Goal: Check status: Check status

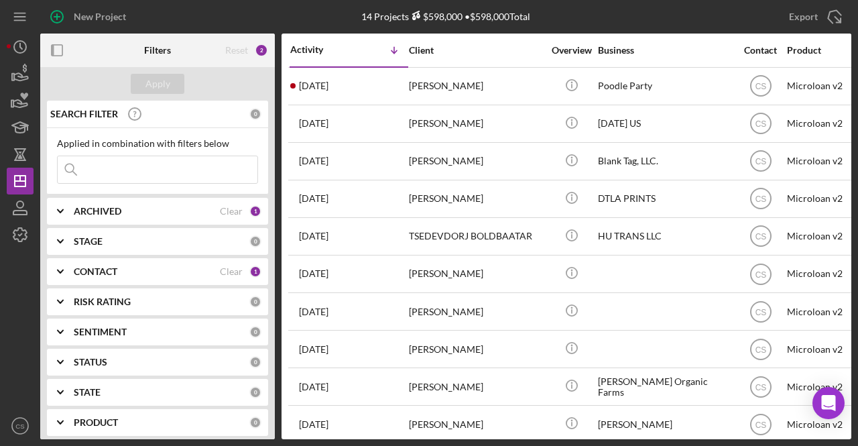
click at [191, 171] on input at bounding box center [158, 169] width 200 height 27
click at [19, 65] on icon "button" at bounding box center [20, 74] width 34 height 34
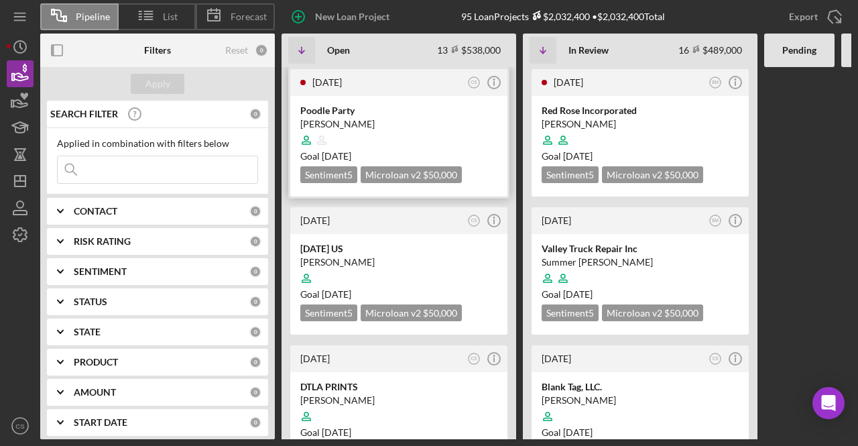
click at [353, 104] on div "Poodle Party" at bounding box center [398, 110] width 197 height 13
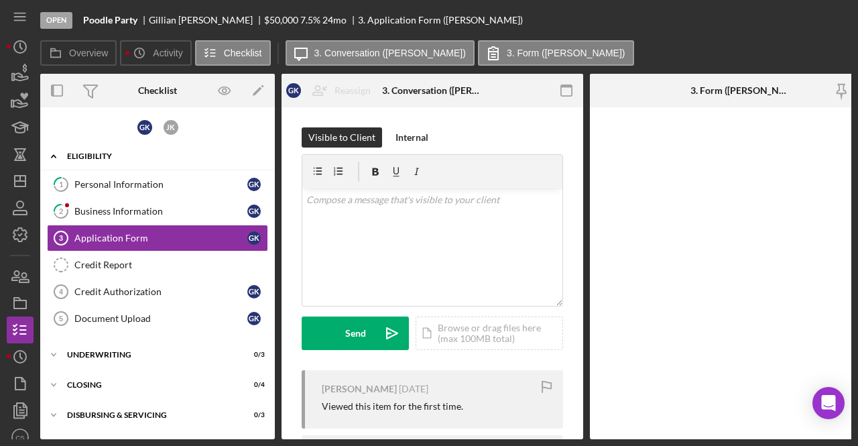
click at [109, 157] on div "Eligibility" at bounding box center [162, 156] width 191 height 8
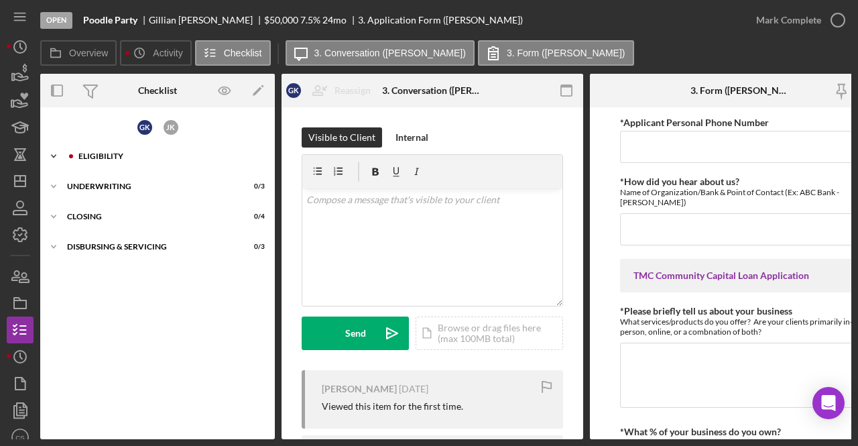
click at [107, 143] on div "Icon/Expander Eligibility 0 / 6" at bounding box center [157, 156] width 235 height 27
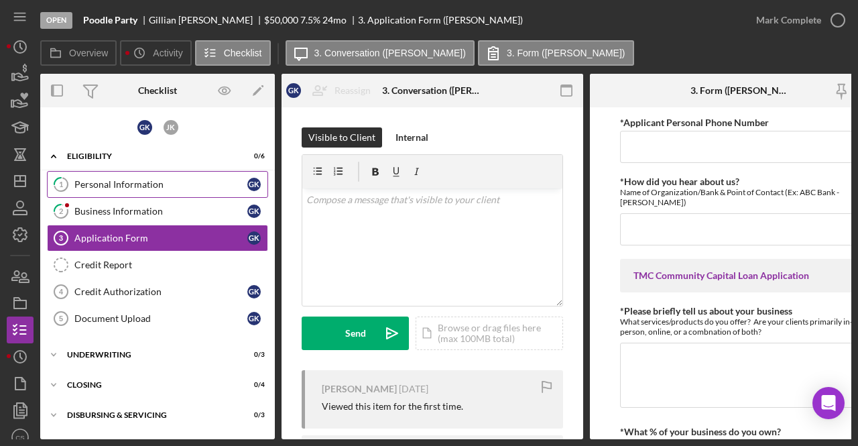
click at [188, 196] on link "1 Personal Information G K" at bounding box center [157, 184] width 221 height 27
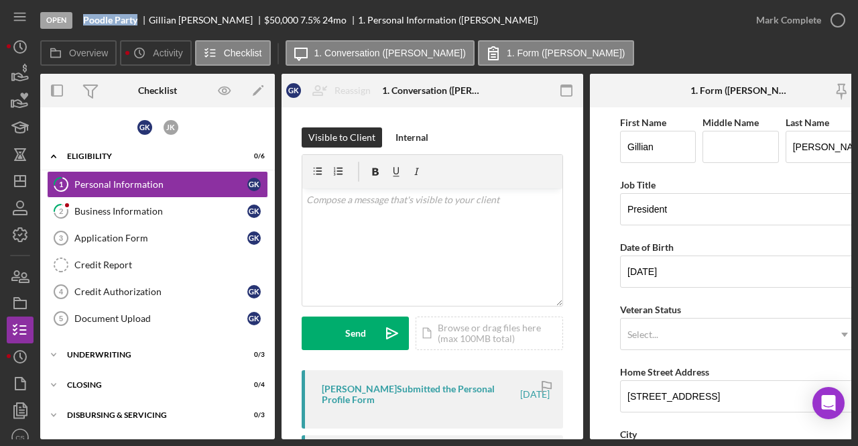
drag, startPoint x: 140, startPoint y: 19, endPoint x: 84, endPoint y: 19, distance: 56.3
click at [84, 19] on div "Poodle Party" at bounding box center [116, 20] width 66 height 11
copy b "Poodle Party"
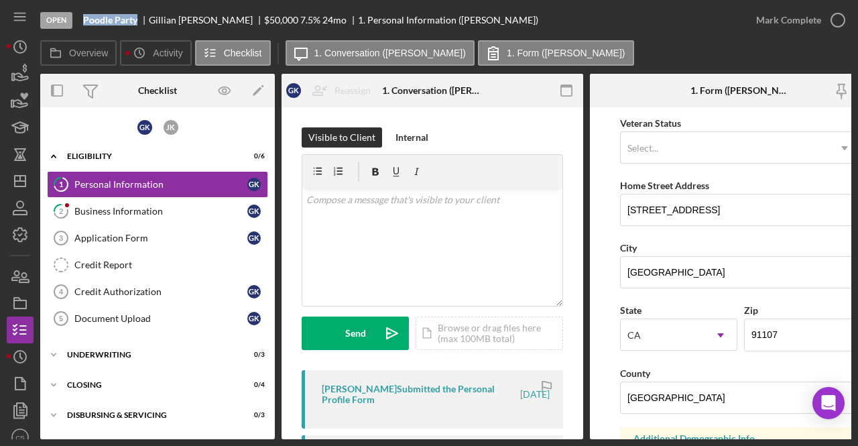
scroll to position [186, 0]
drag, startPoint x: 205, startPoint y: 17, endPoint x: 149, endPoint y: 19, distance: 56.3
click at [149, 19] on div "[PERSON_NAME]" at bounding box center [206, 20] width 115 height 11
copy div "[PERSON_NAME]"
click at [27, 76] on icon "button" at bounding box center [21, 76] width 14 height 7
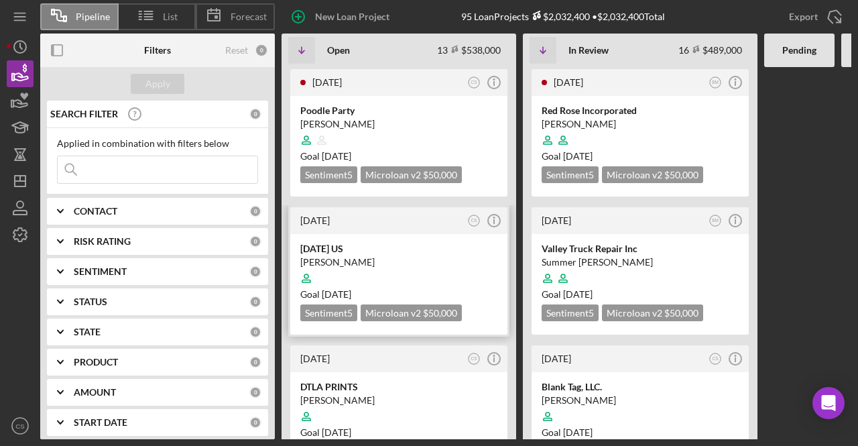
scroll to position [48, 0]
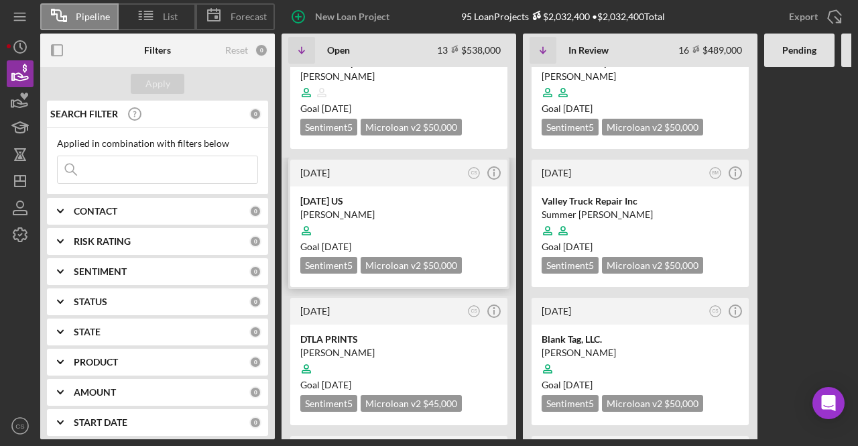
click at [370, 196] on div "[DATE] US" at bounding box center [398, 200] width 197 height 13
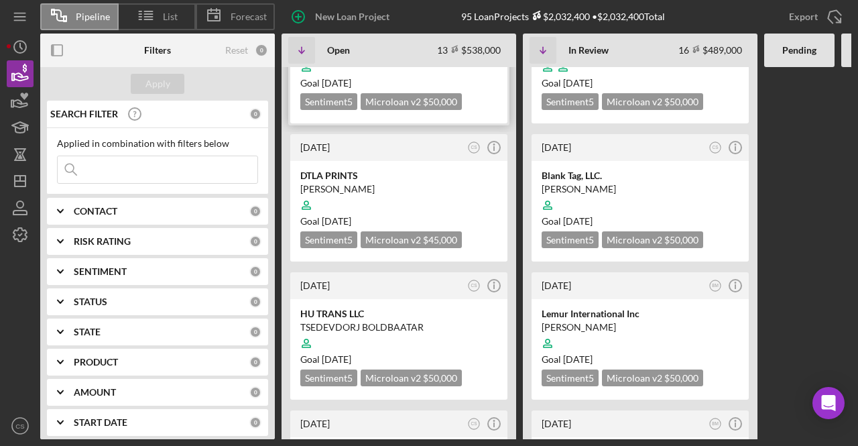
scroll to position [290, 0]
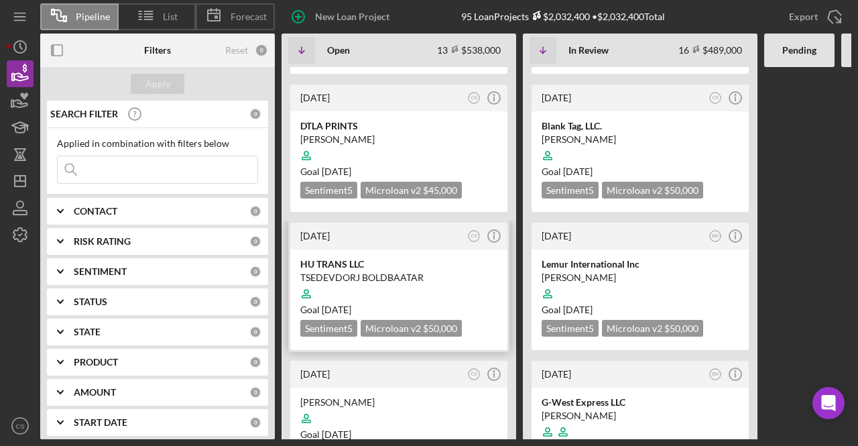
click at [364, 257] on div "HU TRANS LLC" at bounding box center [398, 263] width 197 height 13
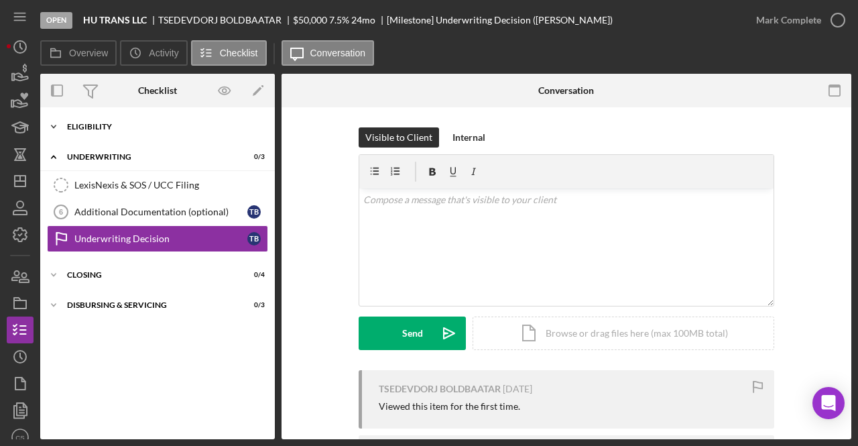
click at [97, 124] on div "Eligibility" at bounding box center [162, 127] width 191 height 8
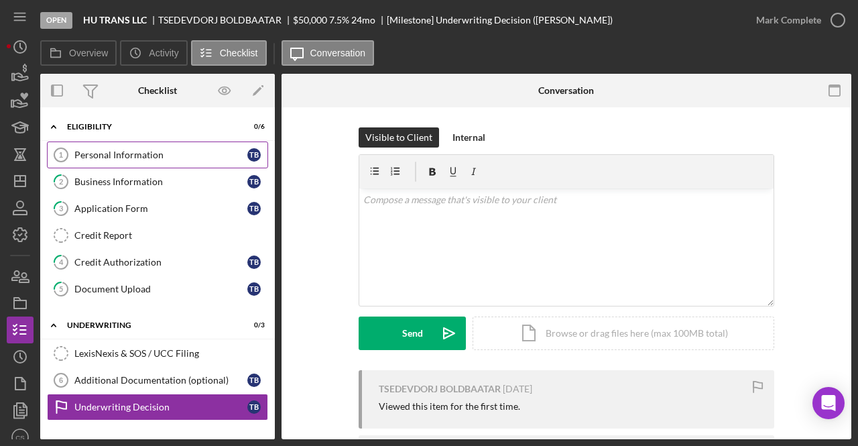
click at [113, 162] on link "Personal Information 1 Personal Information T B" at bounding box center [157, 154] width 221 height 27
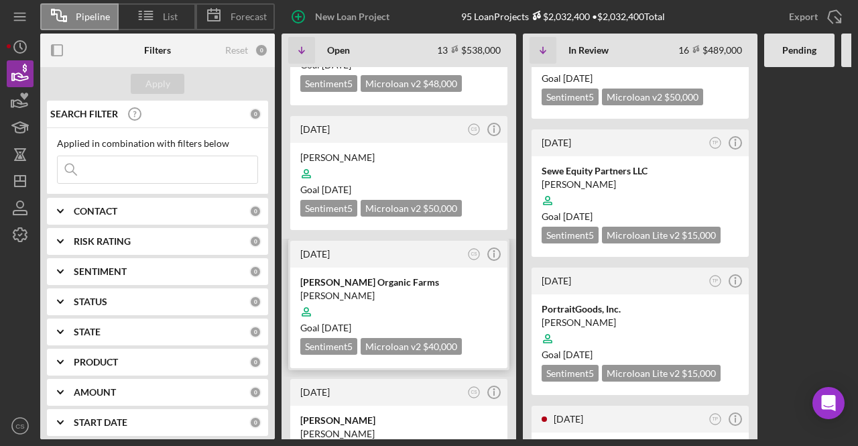
scroll to position [922, 0]
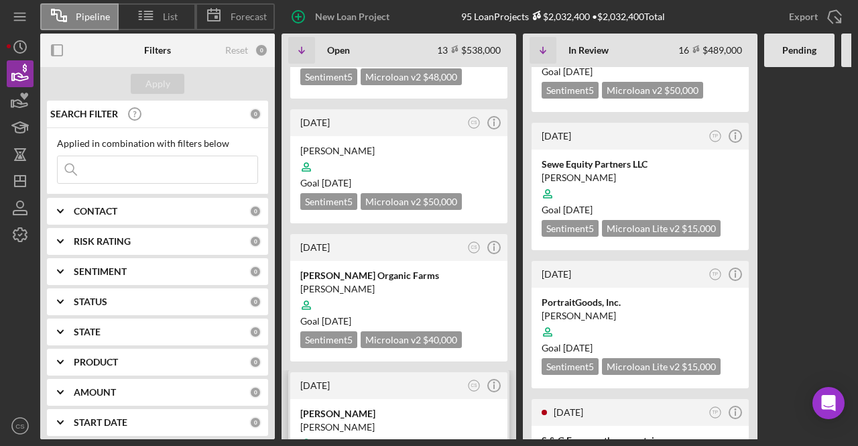
click at [332, 407] on div "[PERSON_NAME]" at bounding box center [398, 413] width 197 height 13
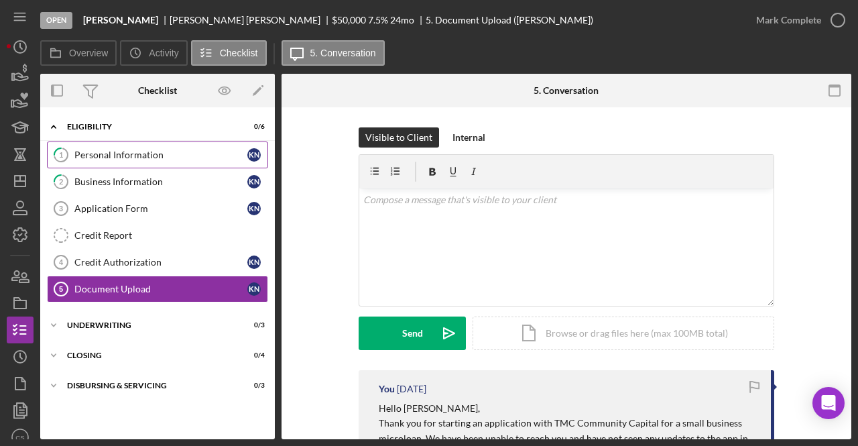
click at [189, 160] on link "1 Personal Information K N" at bounding box center [157, 154] width 221 height 27
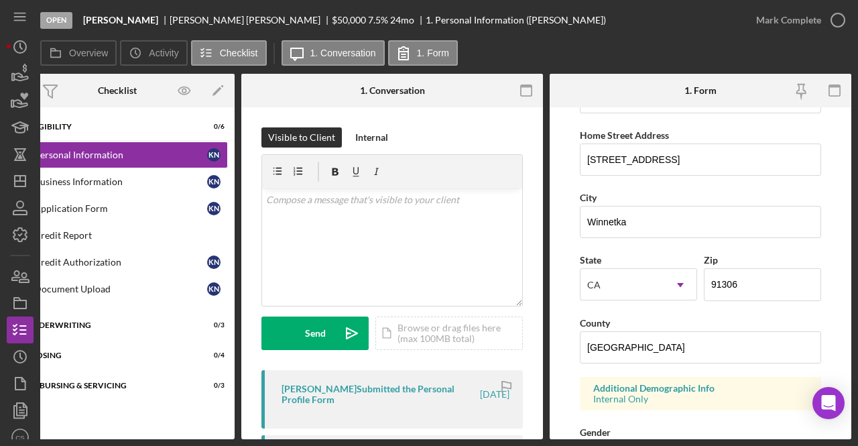
scroll to position [269, 0]
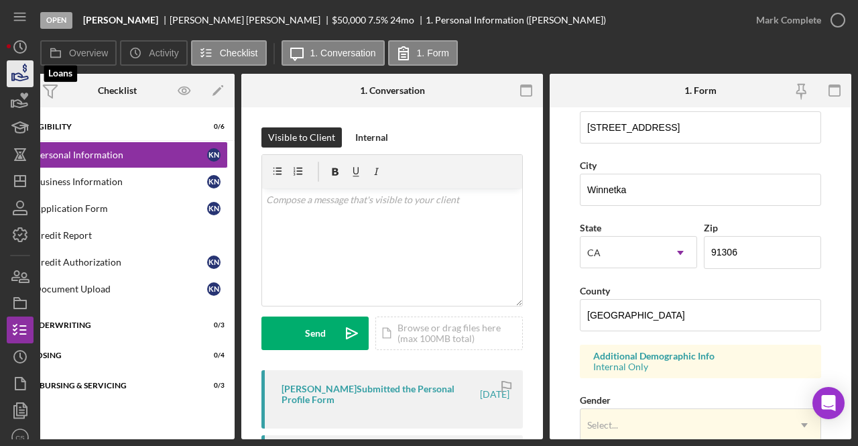
click at [12, 74] on polygon "button" at bounding box center [13, 77] width 2 height 7
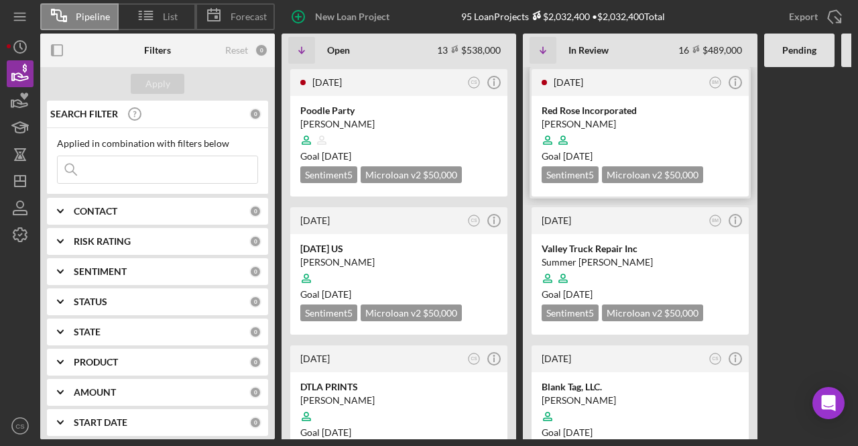
click at [618, 125] on div "[PERSON_NAME]" at bounding box center [640, 123] width 197 height 13
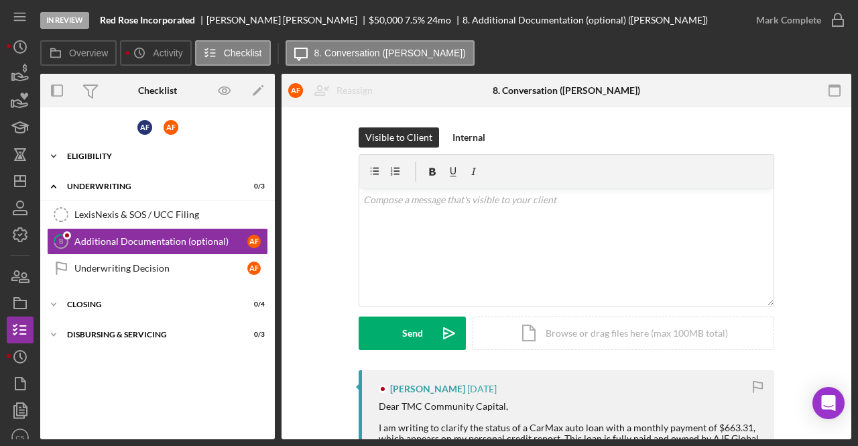
click at [60, 156] on icon "Icon/Expander" at bounding box center [53, 156] width 27 height 27
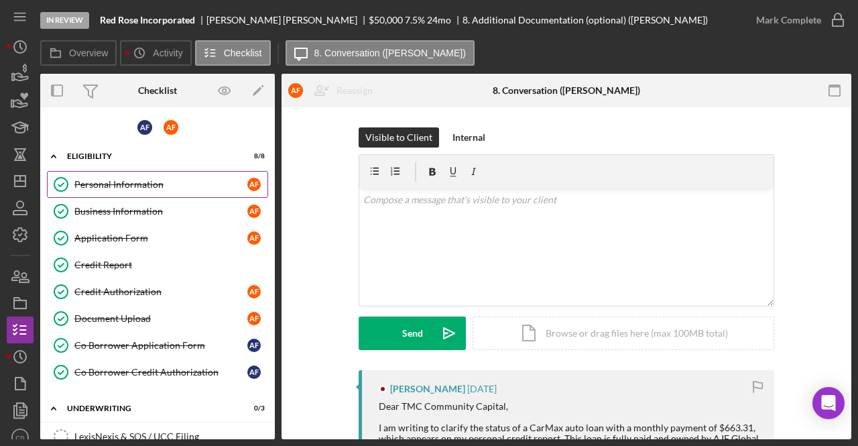
click at [101, 185] on div "Personal Information" at bounding box center [160, 184] width 173 height 11
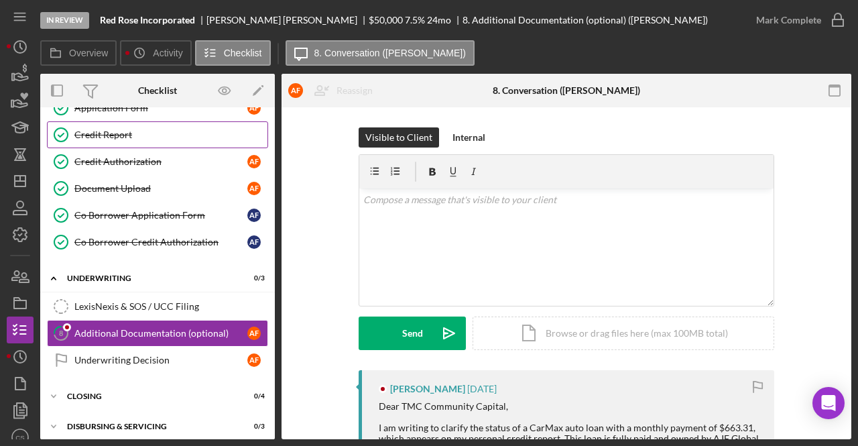
scroll to position [132, 0]
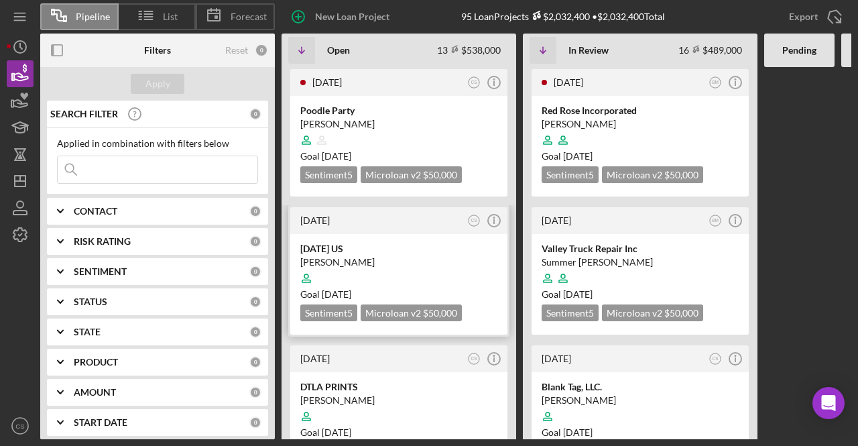
scroll to position [64, 0]
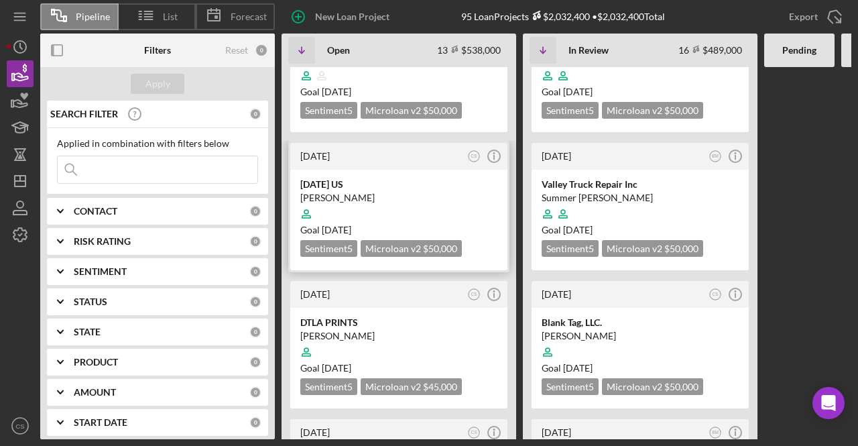
click at [367, 196] on div "[PERSON_NAME]" at bounding box center [398, 197] width 197 height 13
